Goal: Navigation & Orientation: Find specific page/section

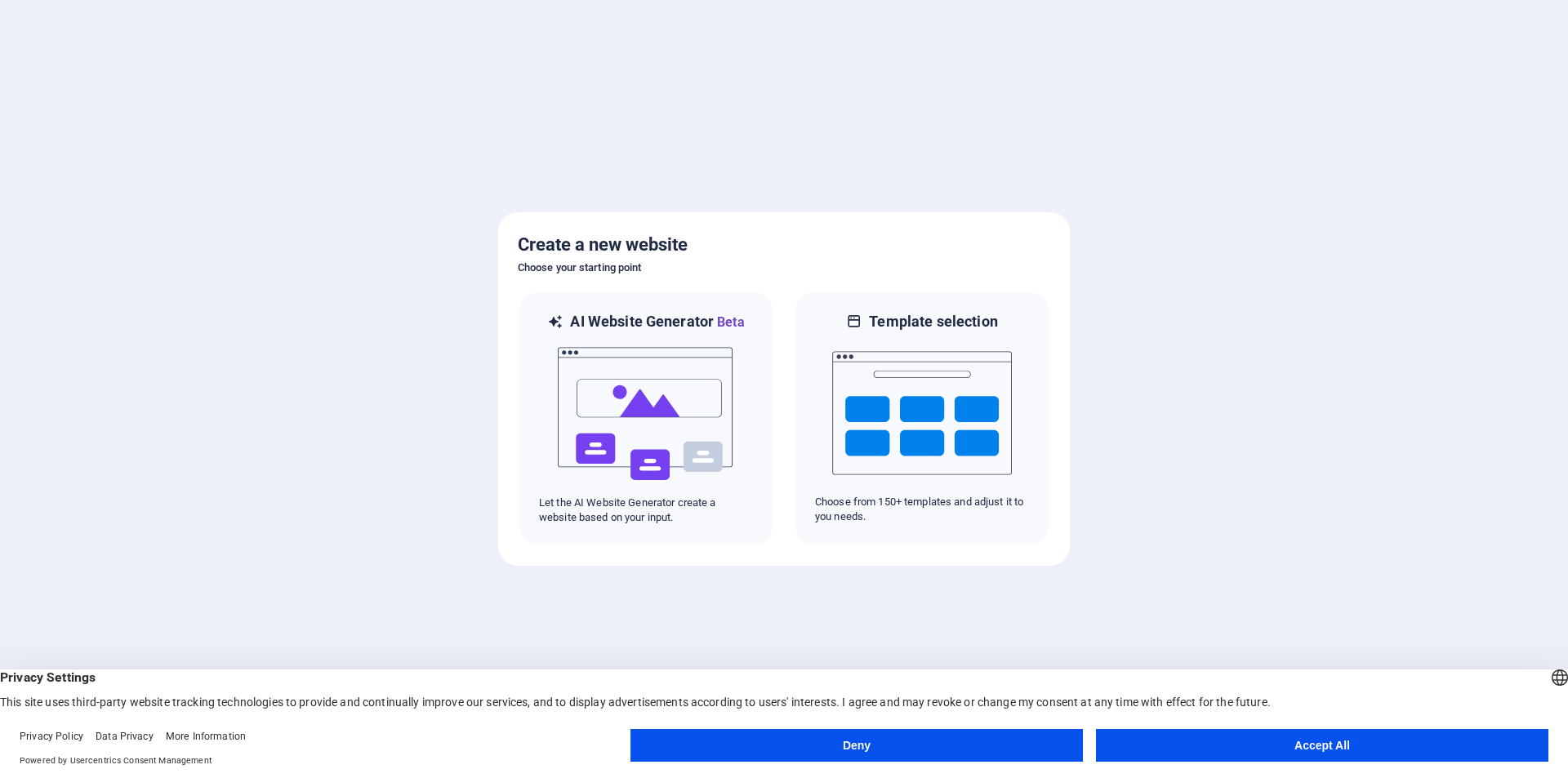
click at [858, 741] on button "Deny" at bounding box center [857, 746] width 453 height 33
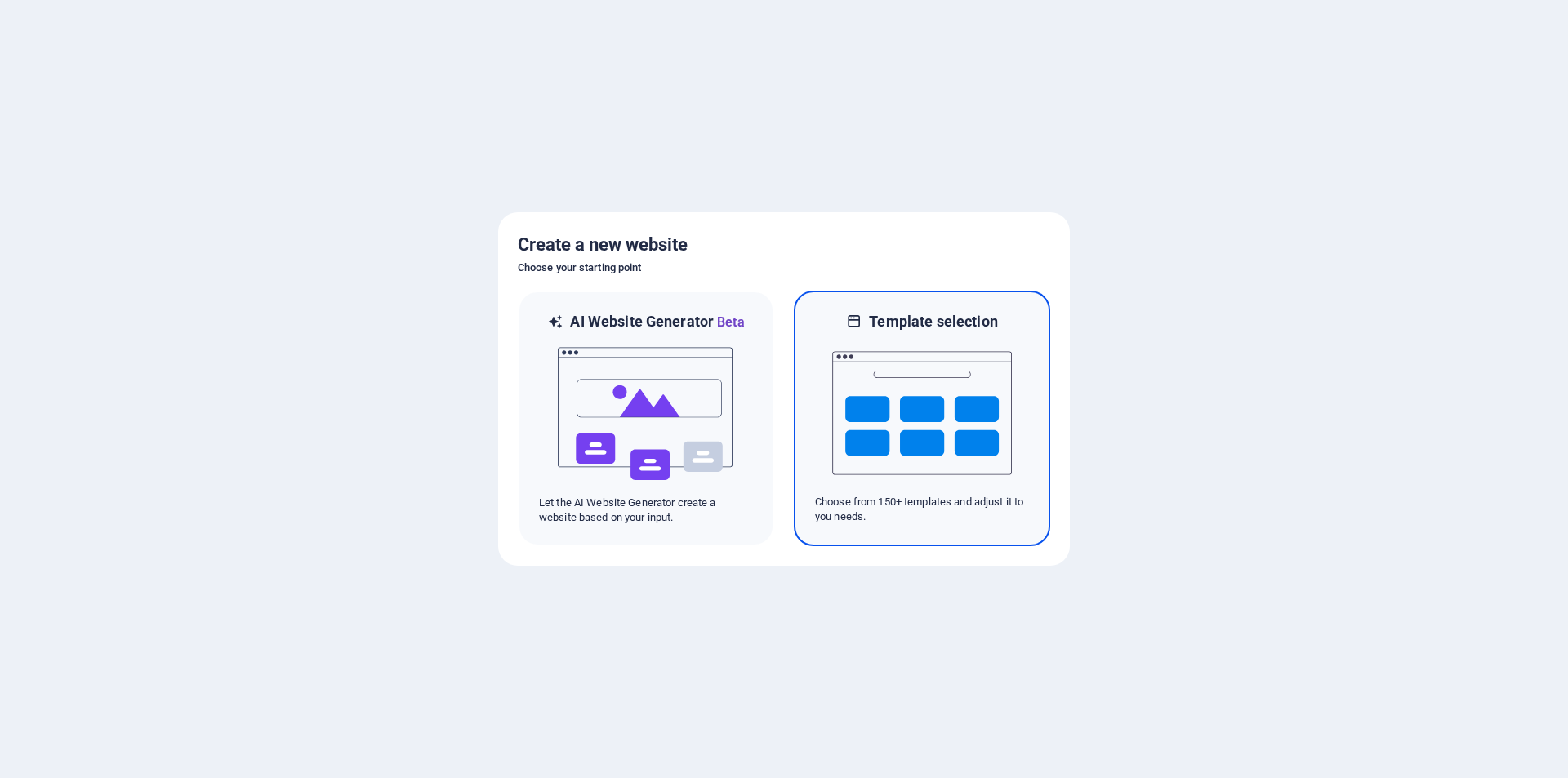
click at [924, 417] on img at bounding box center [922, 413] width 179 height 164
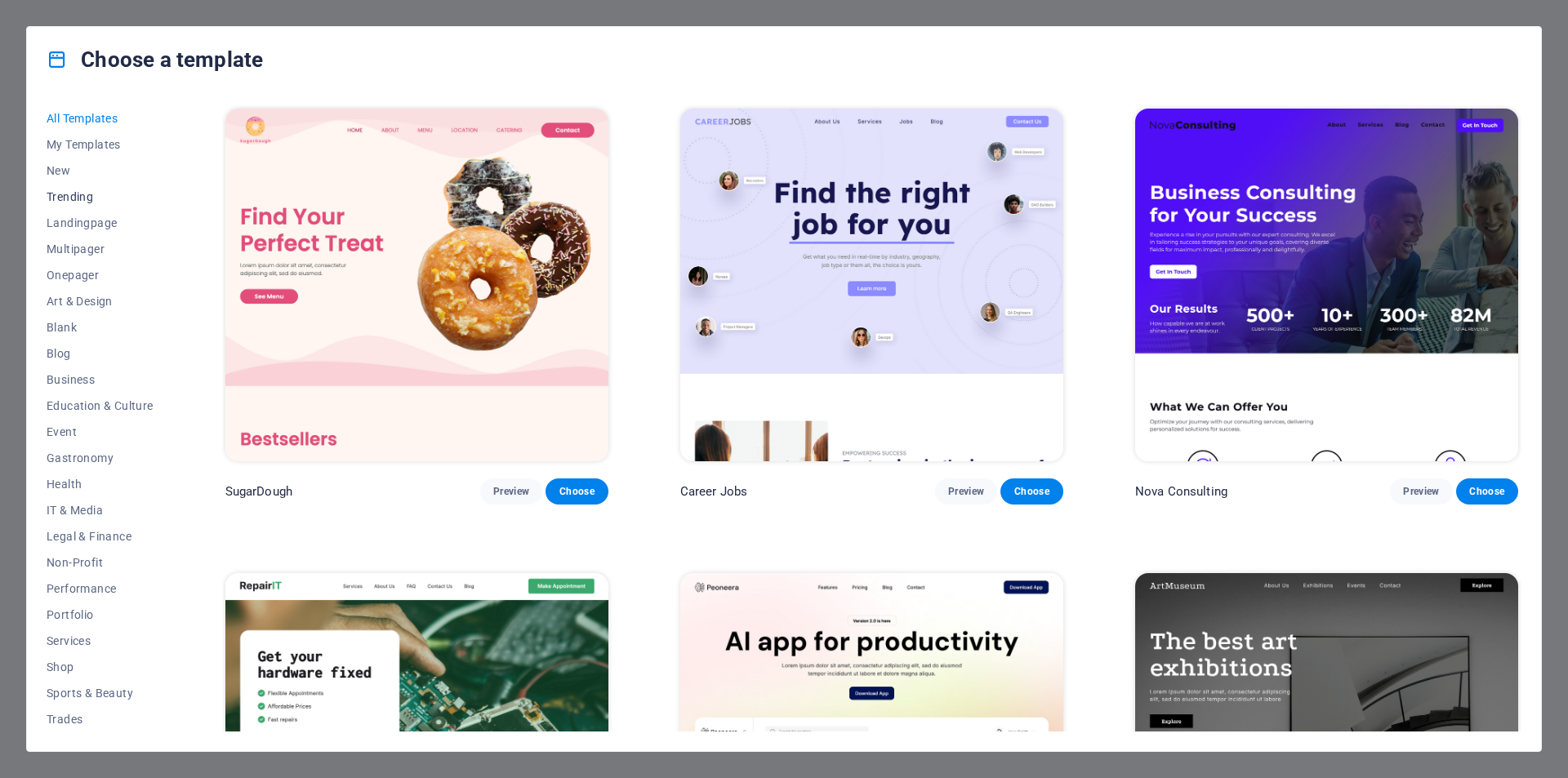
click at [85, 194] on span "Trending" at bounding box center [99, 197] width 107 height 13
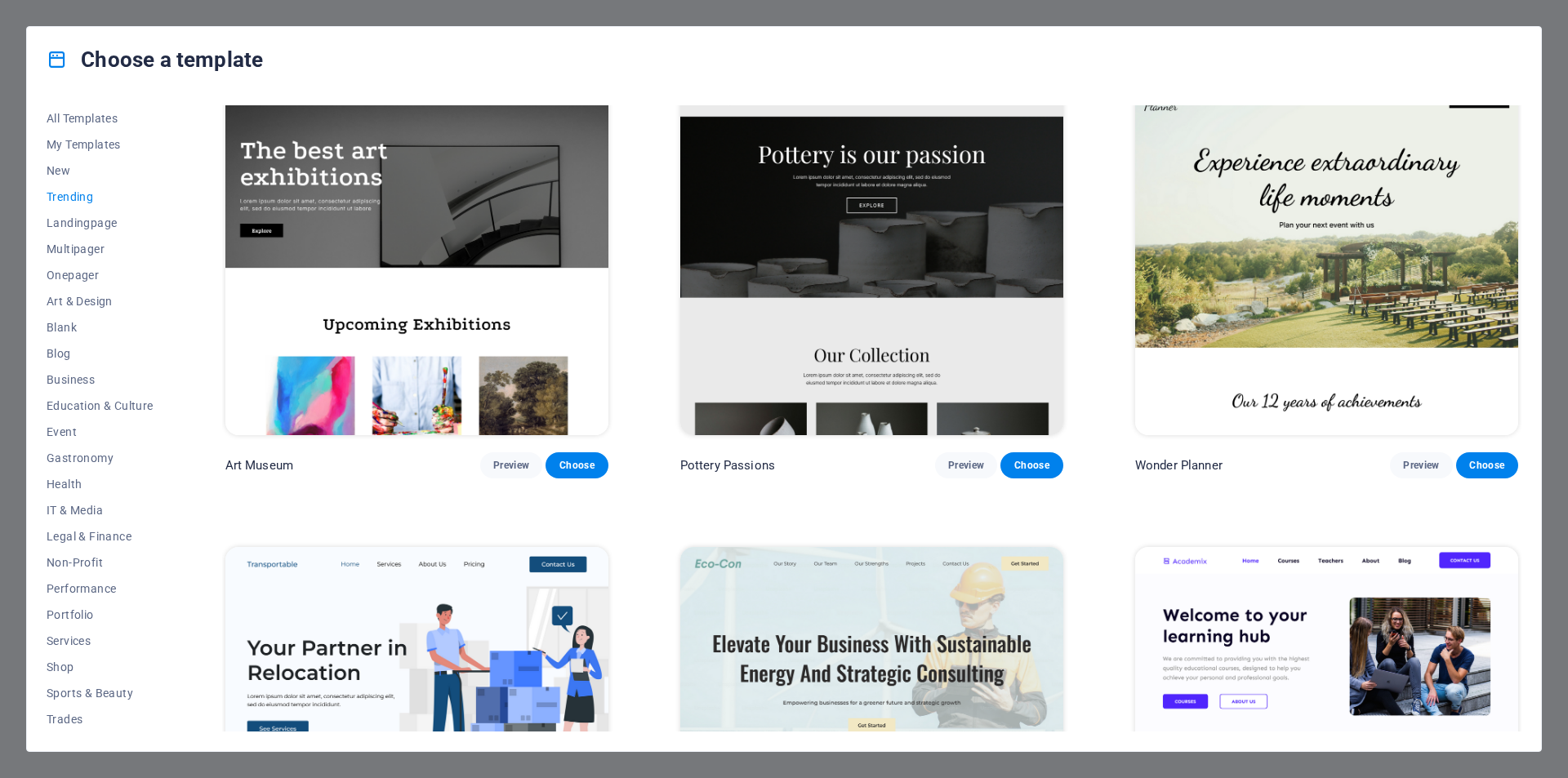
scroll to position [490, 0]
click at [86, 218] on span "Landingpage" at bounding box center [99, 223] width 107 height 13
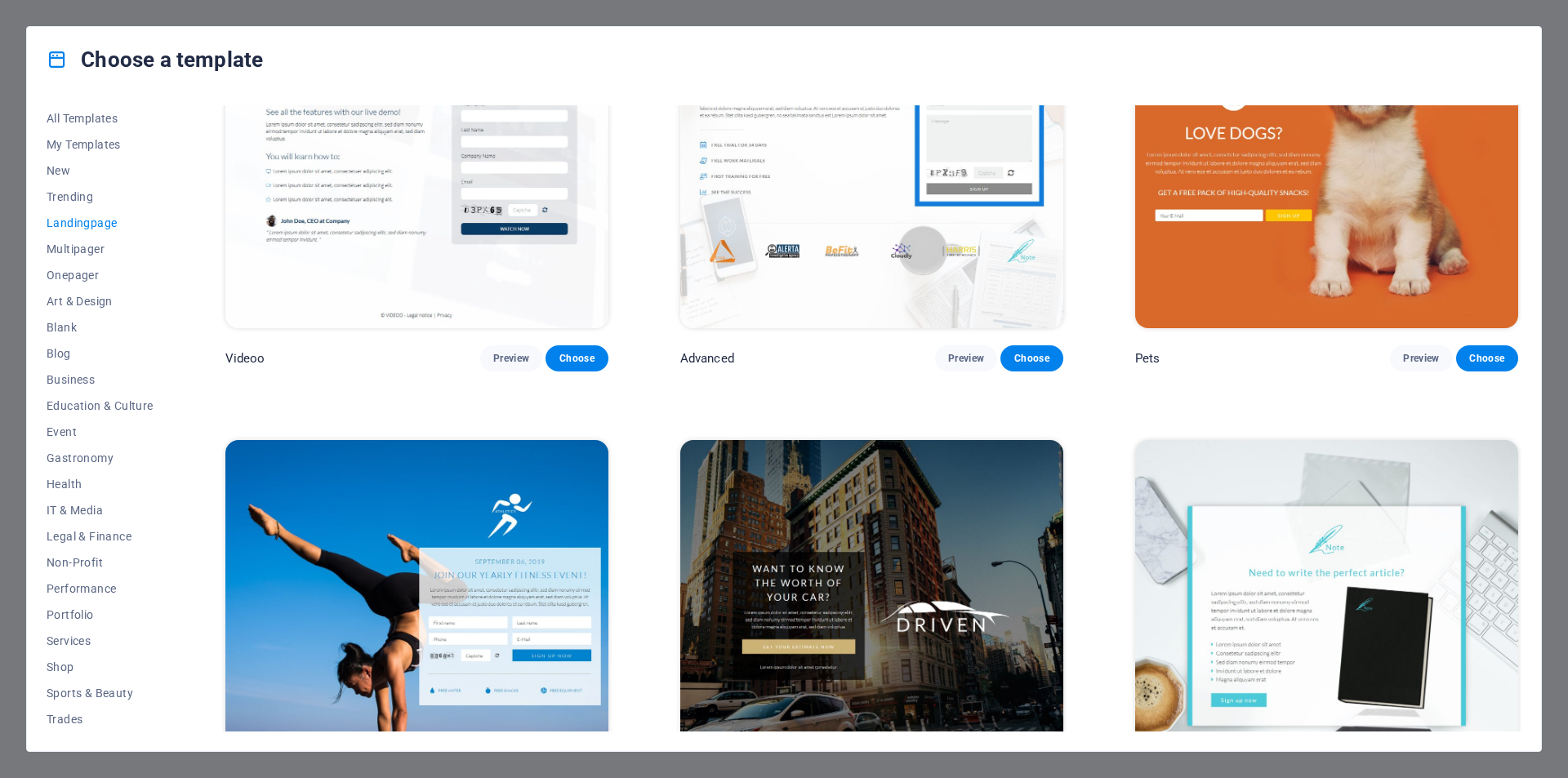
scroll to position [1224, 0]
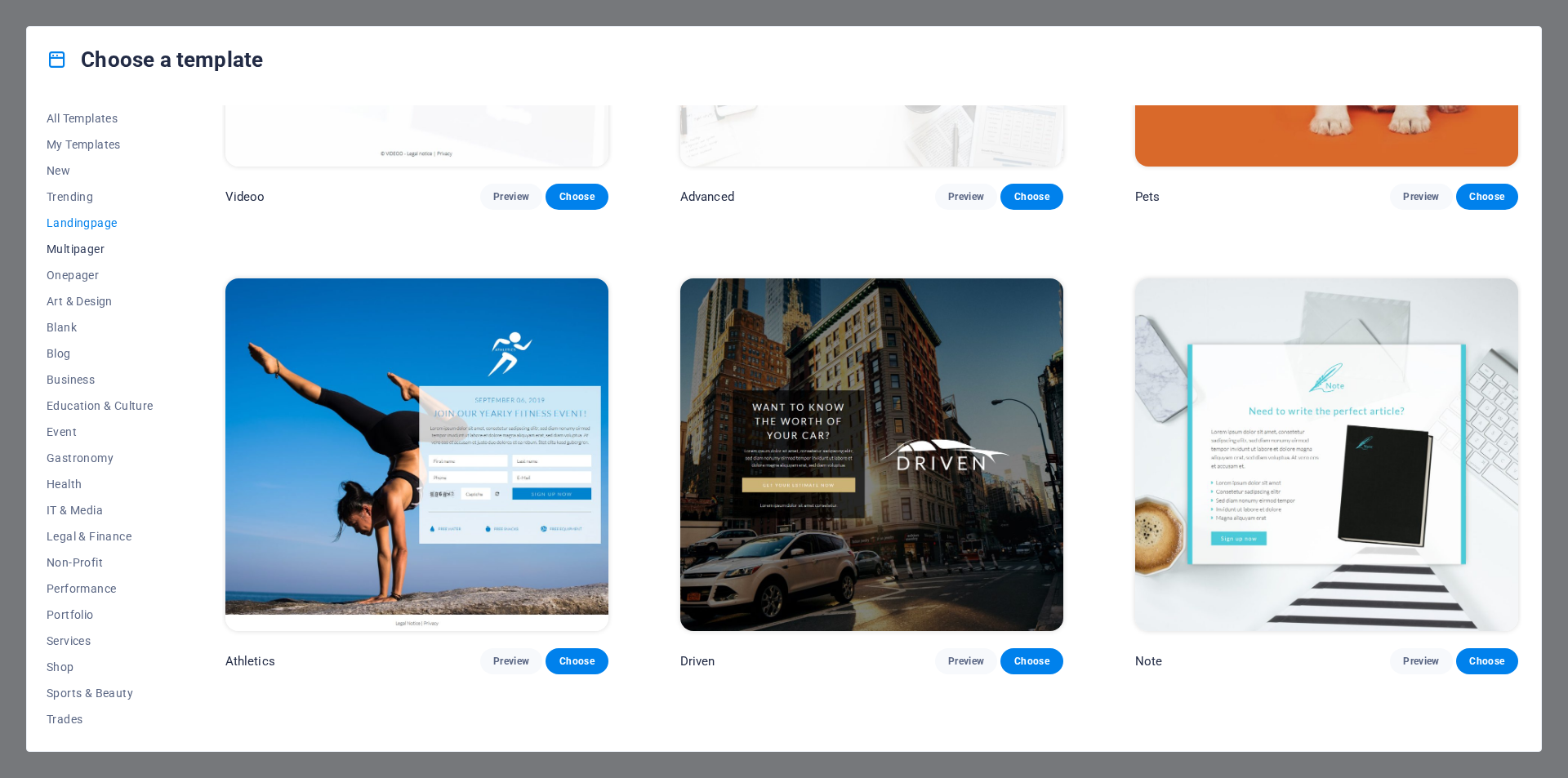
click at [89, 244] on span "Multipager" at bounding box center [99, 249] width 107 height 13
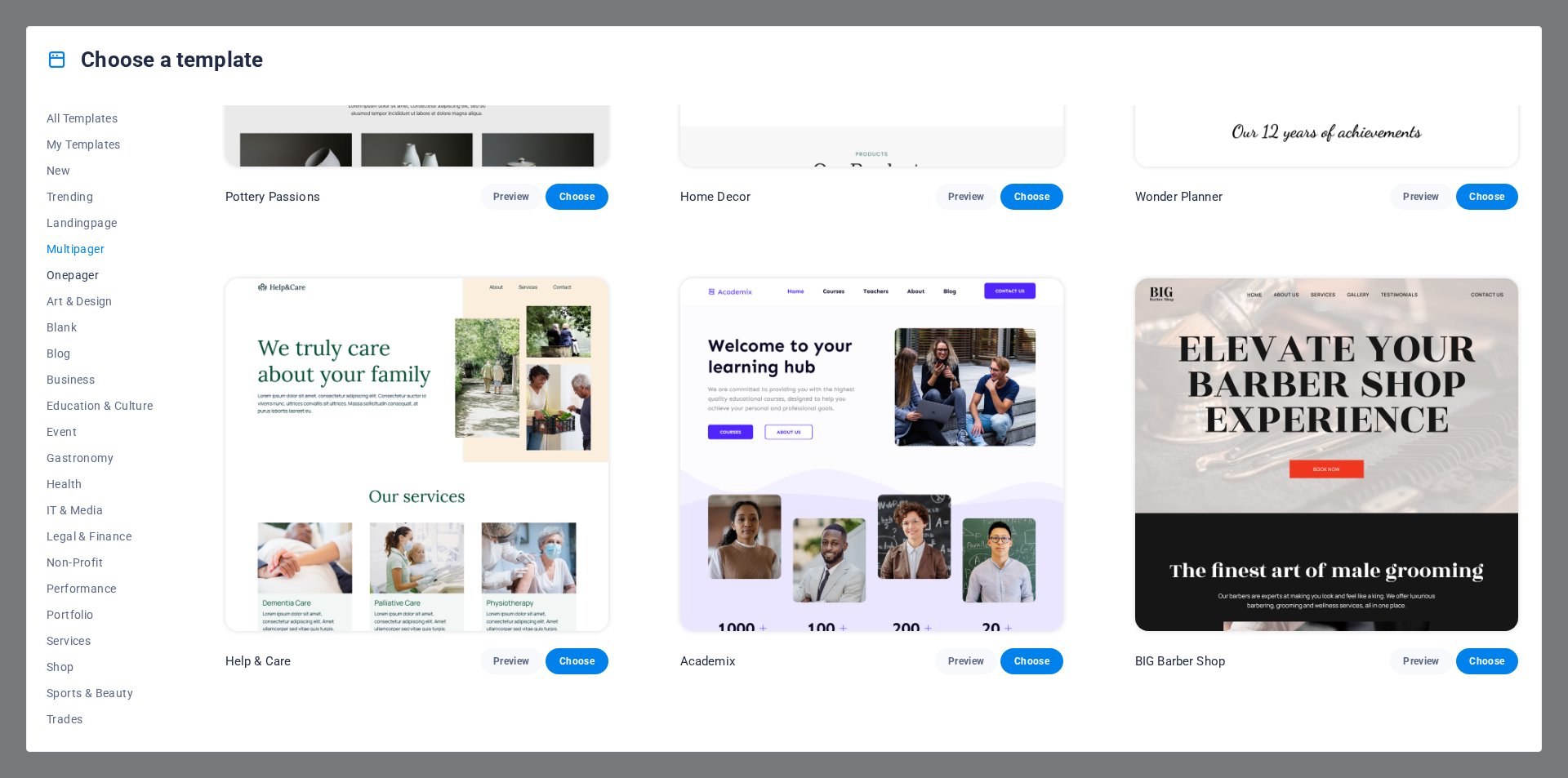
click at [92, 272] on span "Onepager" at bounding box center [99, 275] width 107 height 13
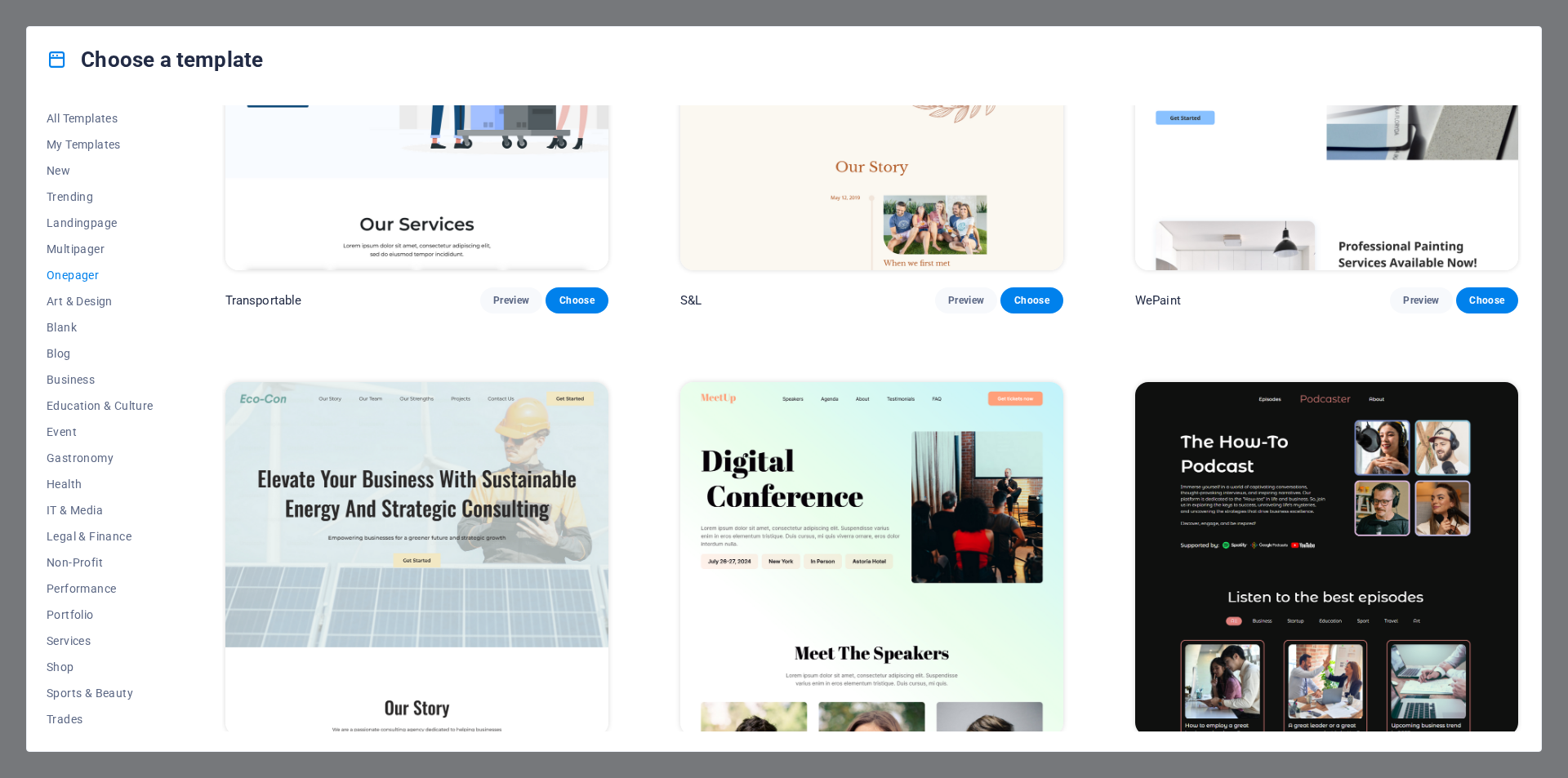
scroll to position [654, 0]
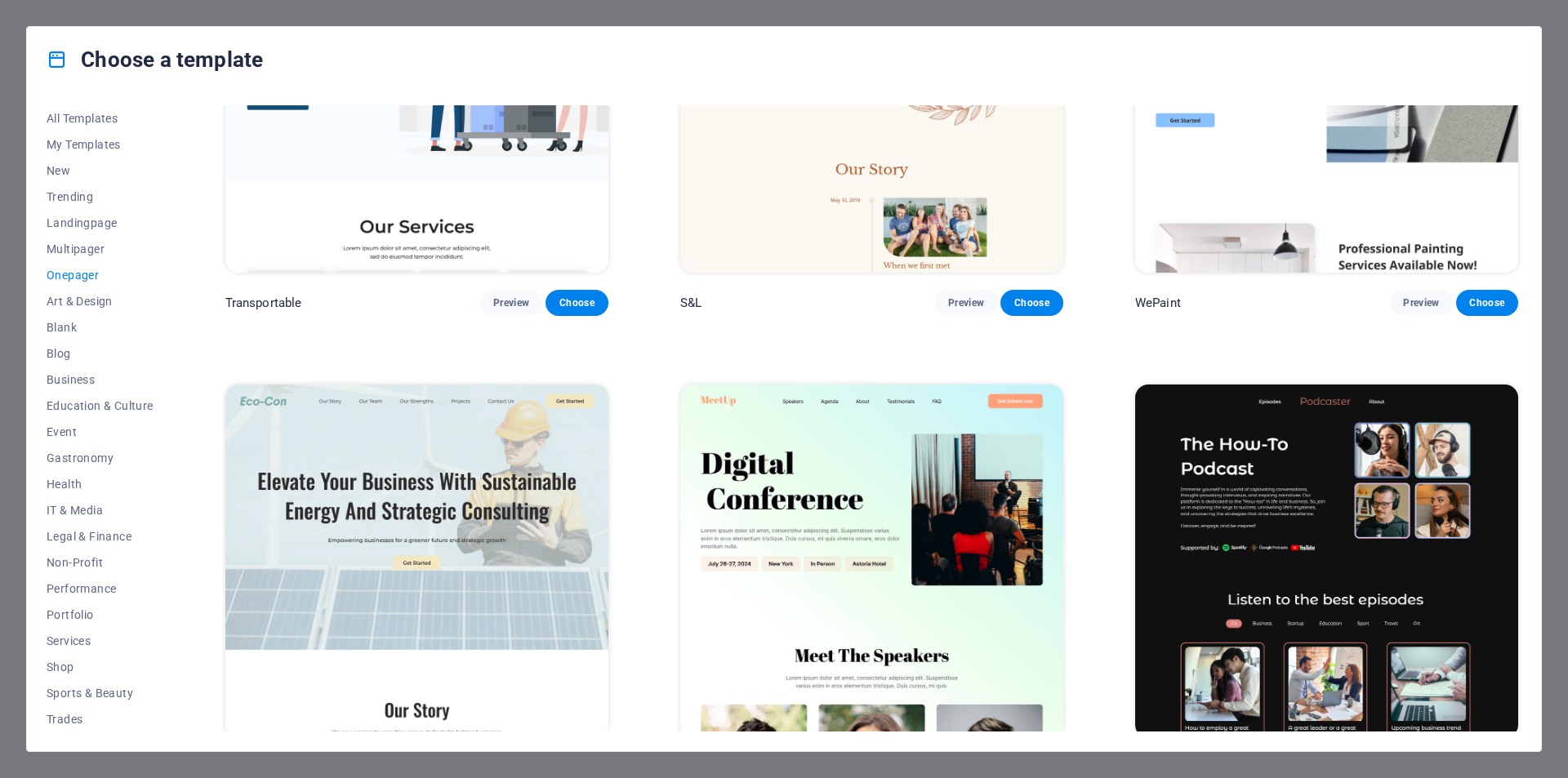
click at [661, 73] on div "Choose a template" at bounding box center [784, 59] width 1514 height 65
click at [657, 79] on div "Choose a template" at bounding box center [784, 59] width 1514 height 65
click at [86, 380] on span "Business" at bounding box center [99, 379] width 107 height 13
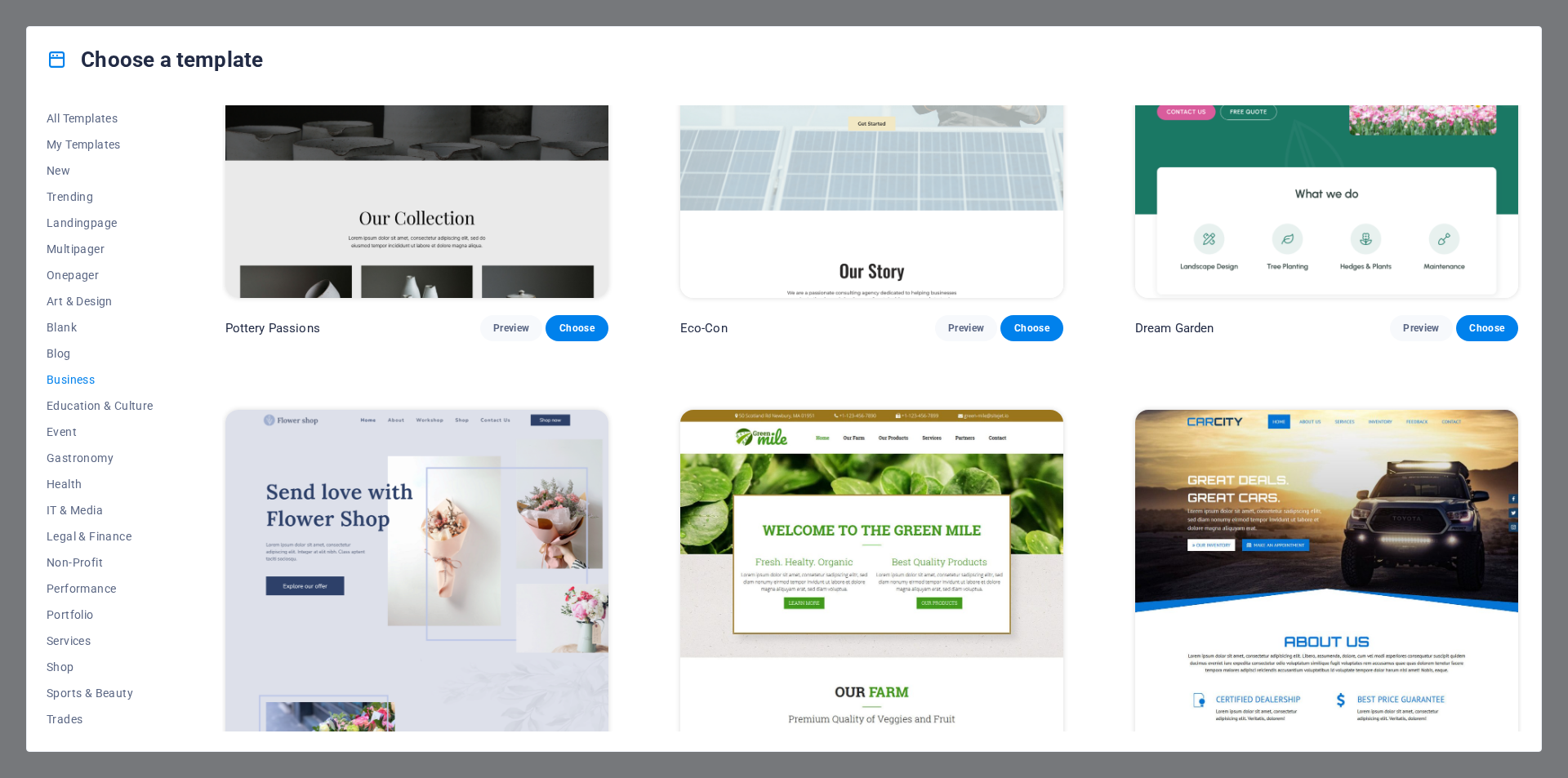
scroll to position [0, 0]
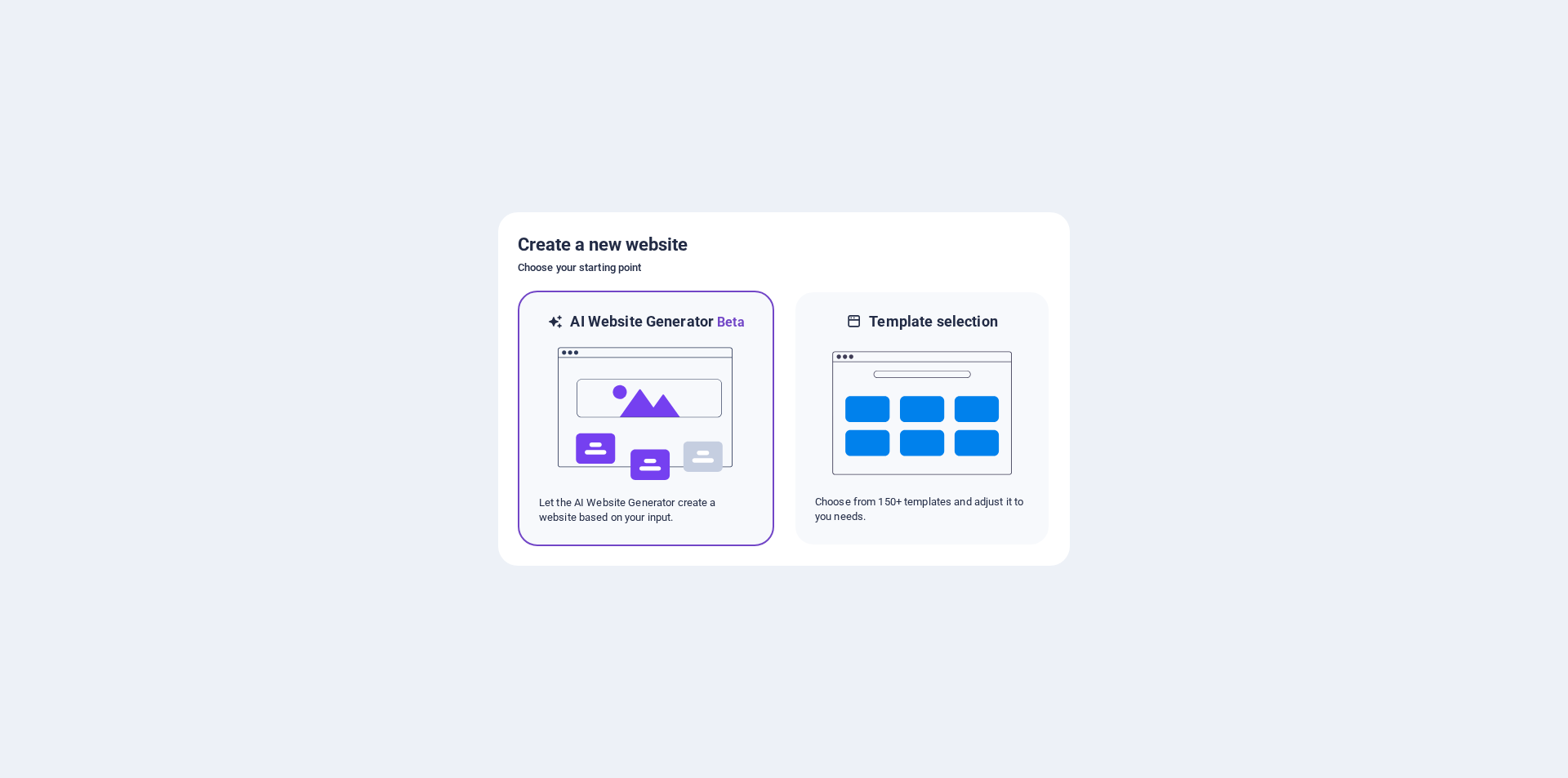
click at [642, 402] on img at bounding box center [646, 414] width 179 height 164
